Goal: Check status: Check status

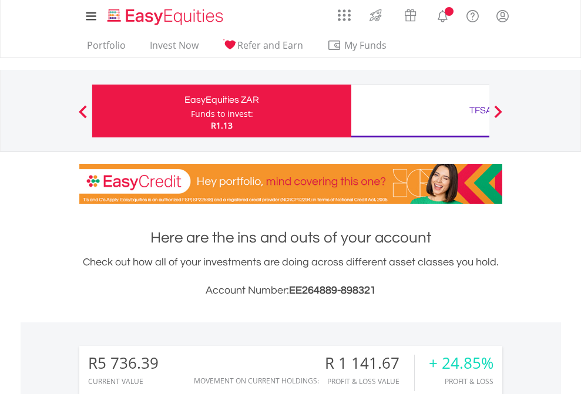
scroll to position [113, 185]
click at [191, 111] on div "Funds to invest:" at bounding box center [222, 114] width 62 height 12
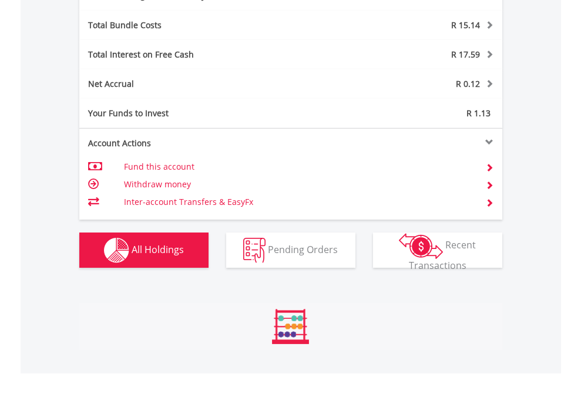
scroll to position [1401, 0]
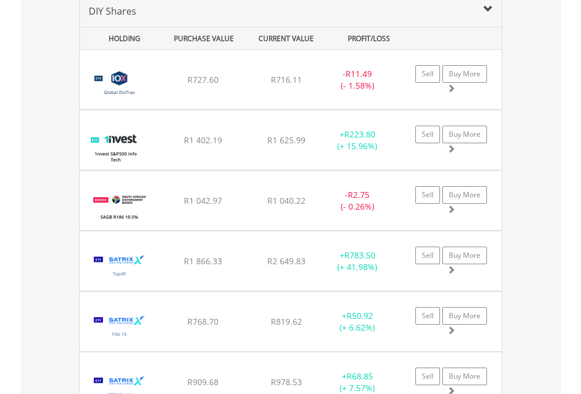
scroll to position [1136, 0]
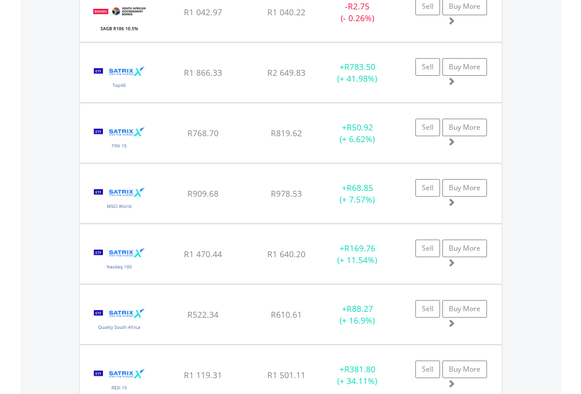
scroll to position [85, 0]
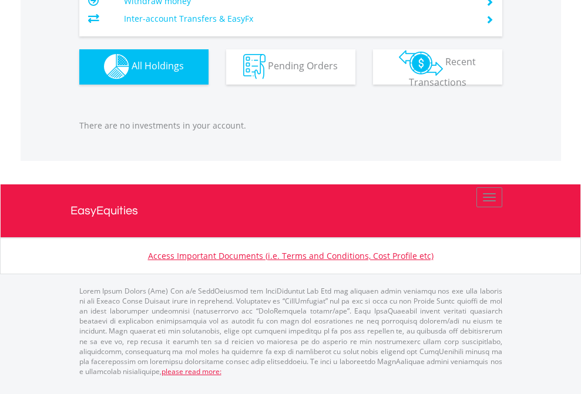
scroll to position [1164, 0]
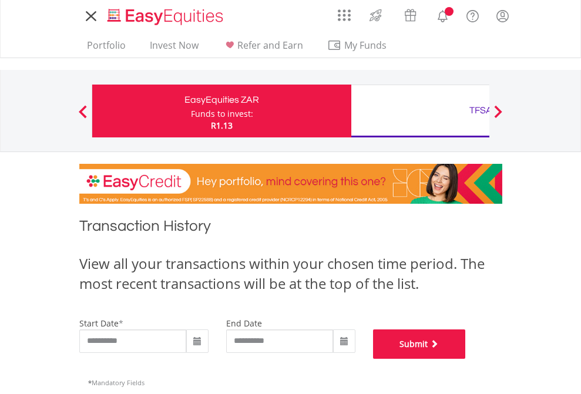
click at [466, 359] on button "Submit" at bounding box center [419, 344] width 93 height 29
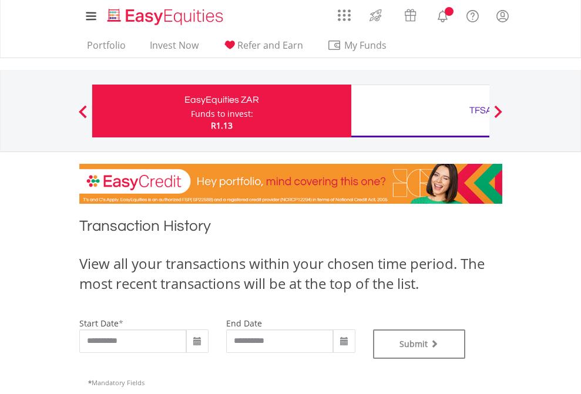
click at [420, 111] on div "TFSA" at bounding box center [481, 110] width 245 height 16
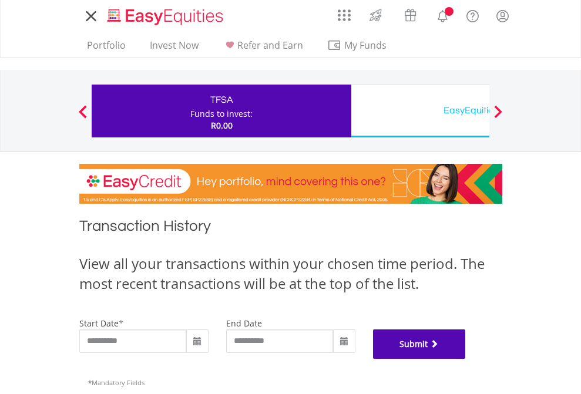
click at [466, 359] on button "Submit" at bounding box center [419, 344] width 93 height 29
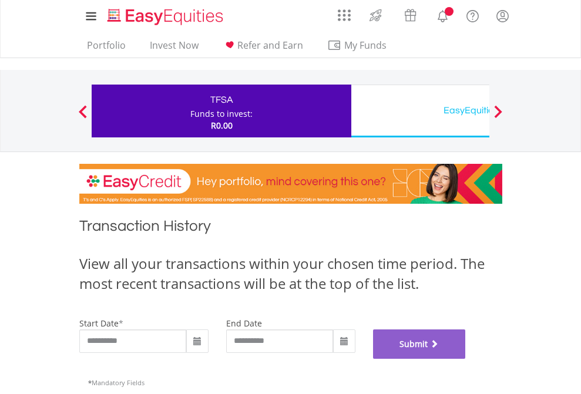
scroll to position [477, 0]
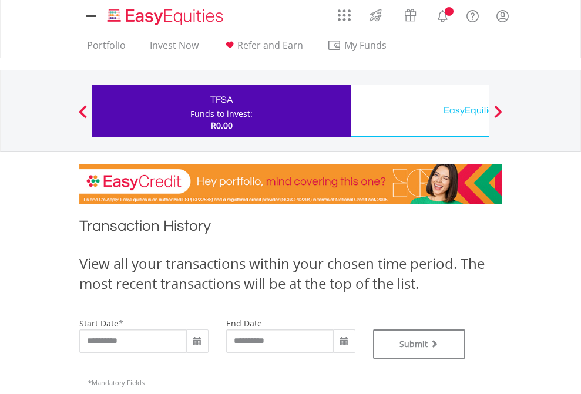
click at [420, 111] on div "EasyEquities USD" at bounding box center [481, 110] width 245 height 16
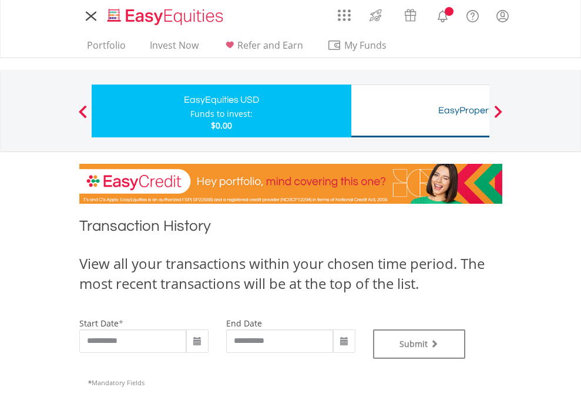
type input "**********"
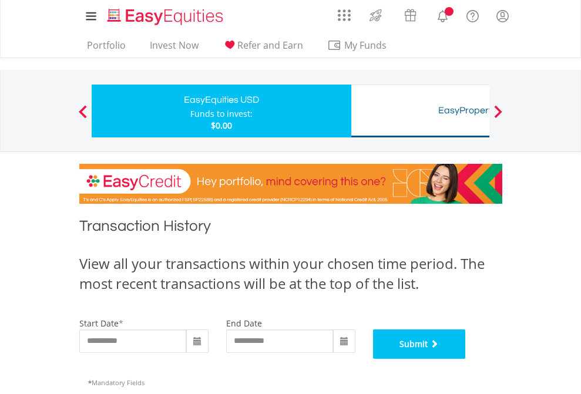
click at [466, 359] on button "Submit" at bounding box center [419, 344] width 93 height 29
